Goal: Browse casually

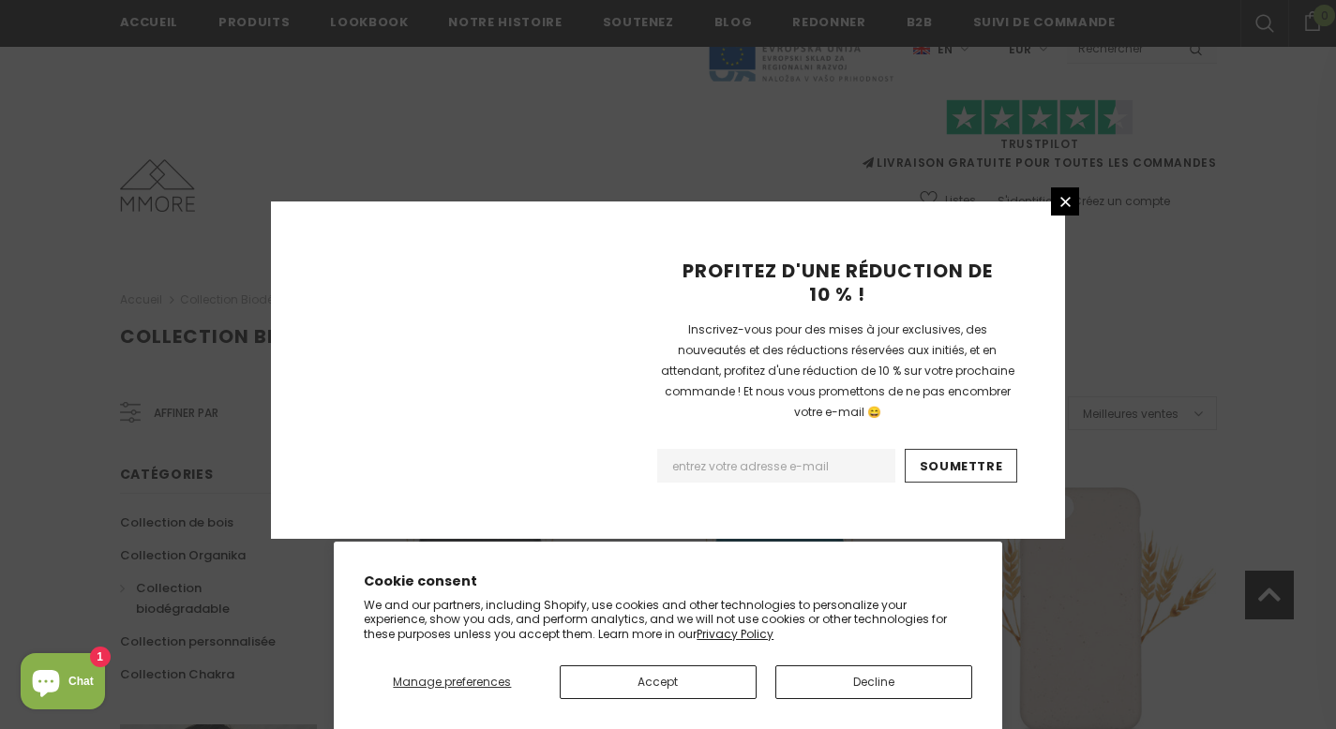
scroll to position [2234, 0]
